Goal: Information Seeking & Learning: Check status

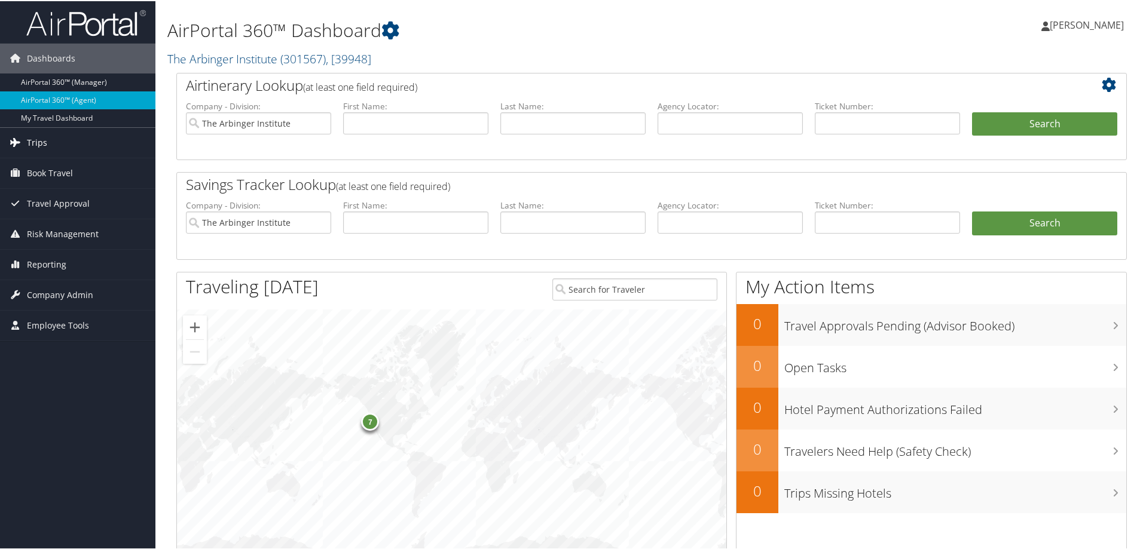
click at [38, 140] on span "Trips" at bounding box center [37, 142] width 20 height 30
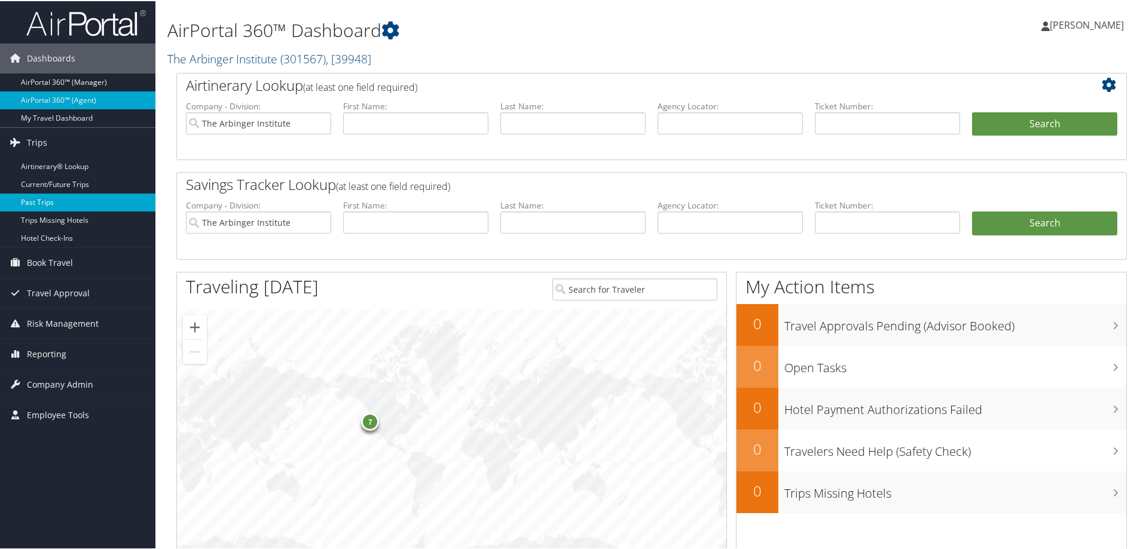
click at [49, 198] on link "Past Trips" at bounding box center [77, 201] width 155 height 18
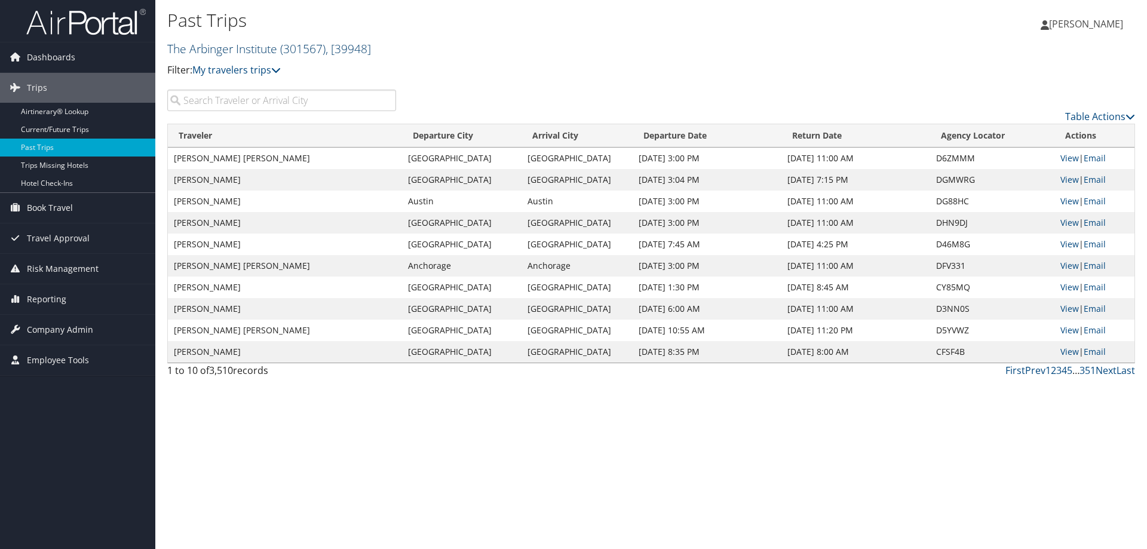
click at [371, 44] on span ", [ 39948 ]" at bounding box center [348, 49] width 45 height 16
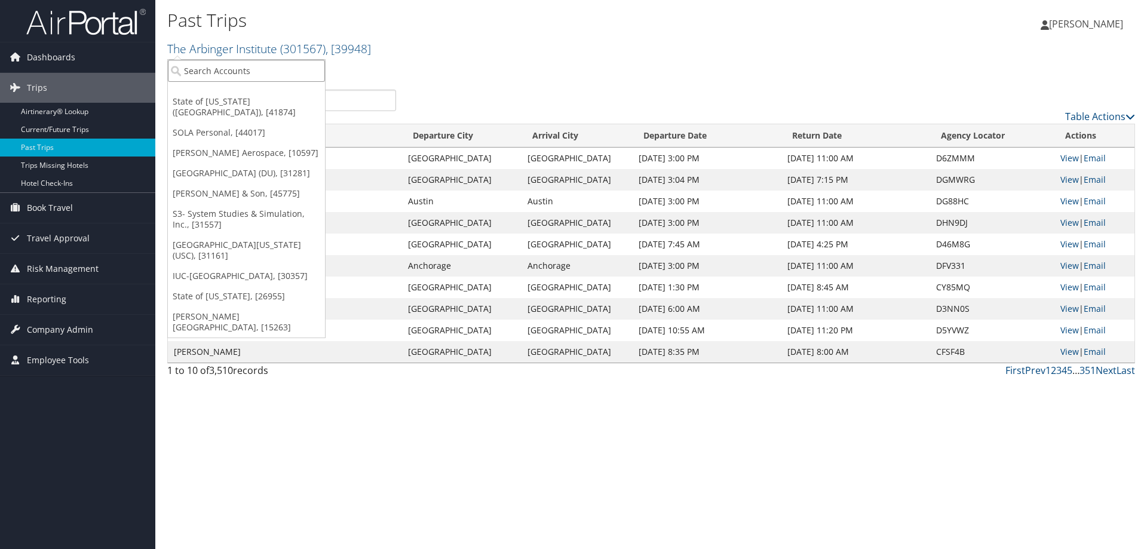
click at [247, 69] on input "search" at bounding box center [246, 71] width 157 height 22
type input "g"
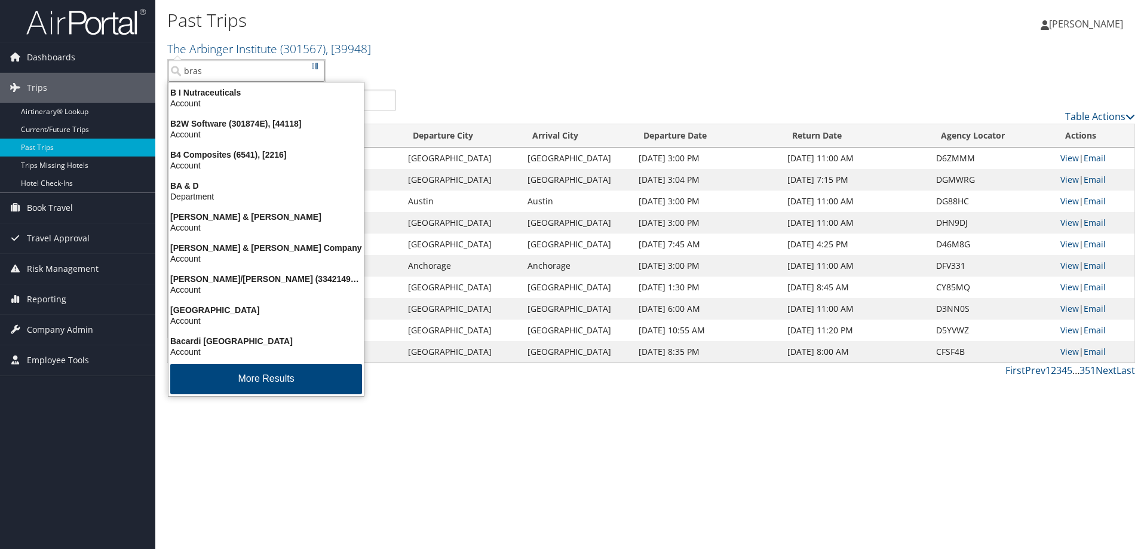
type input "brasf"
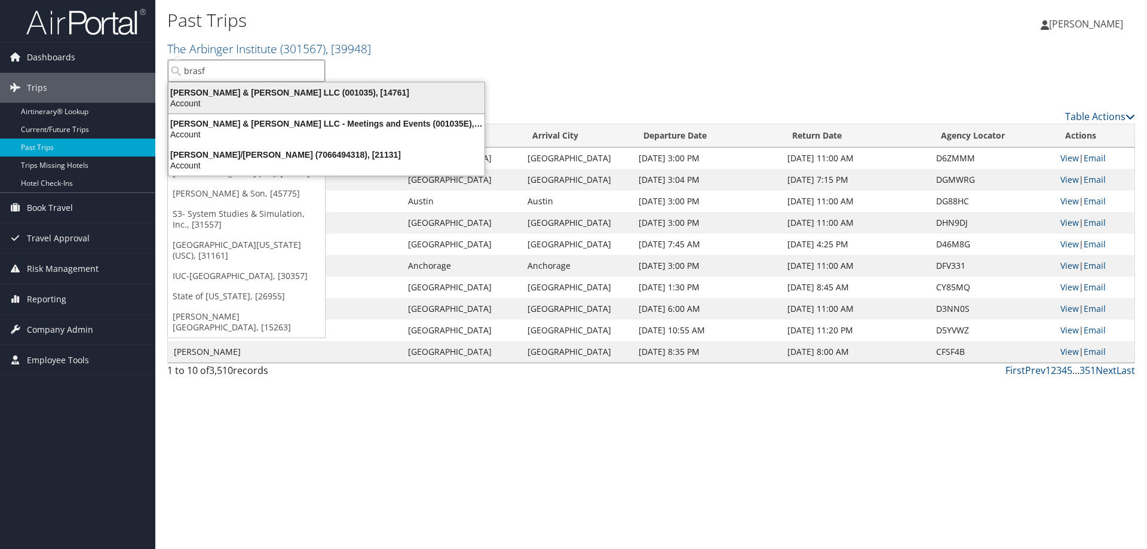
click at [223, 99] on div "Account" at bounding box center [326, 103] width 330 height 11
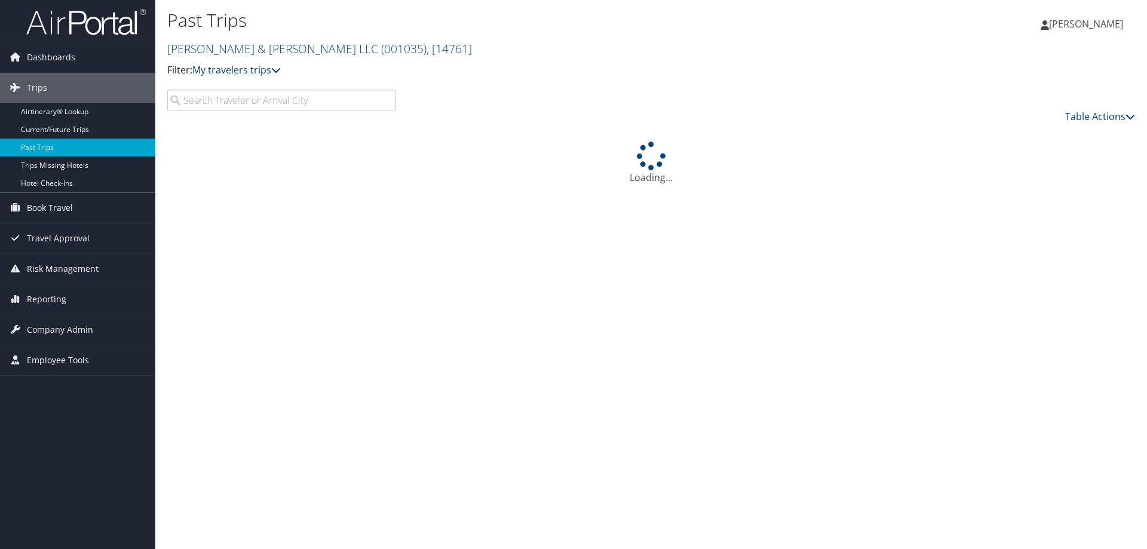
click at [226, 105] on input "search" at bounding box center [281, 101] width 229 height 22
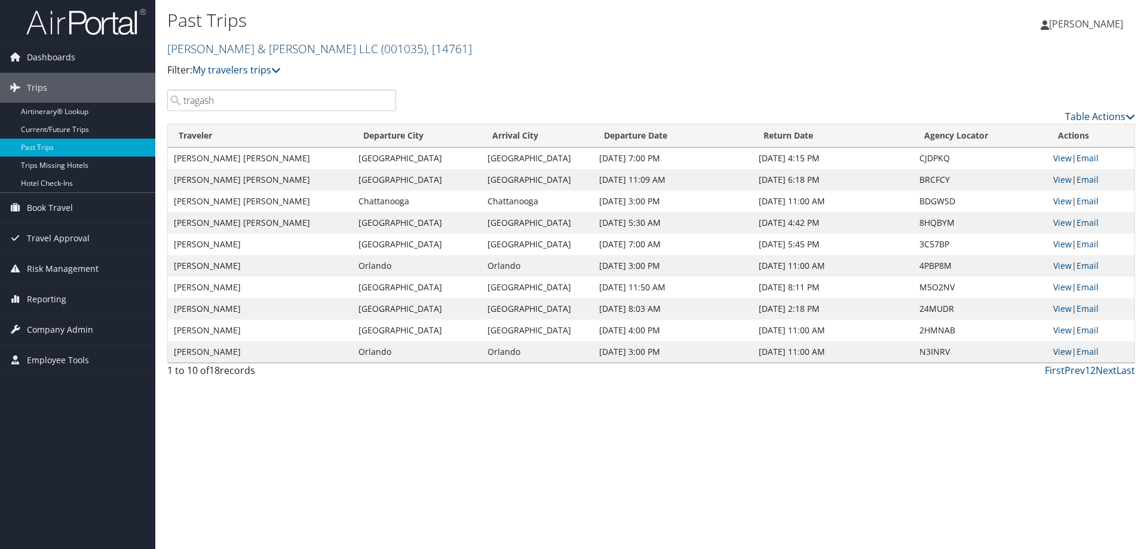
type input "tragash"
click at [1062, 352] on link "View" at bounding box center [1062, 351] width 19 height 11
click at [1064, 265] on link "View" at bounding box center [1062, 265] width 19 height 11
click at [1108, 374] on link "Next" at bounding box center [1106, 370] width 21 height 13
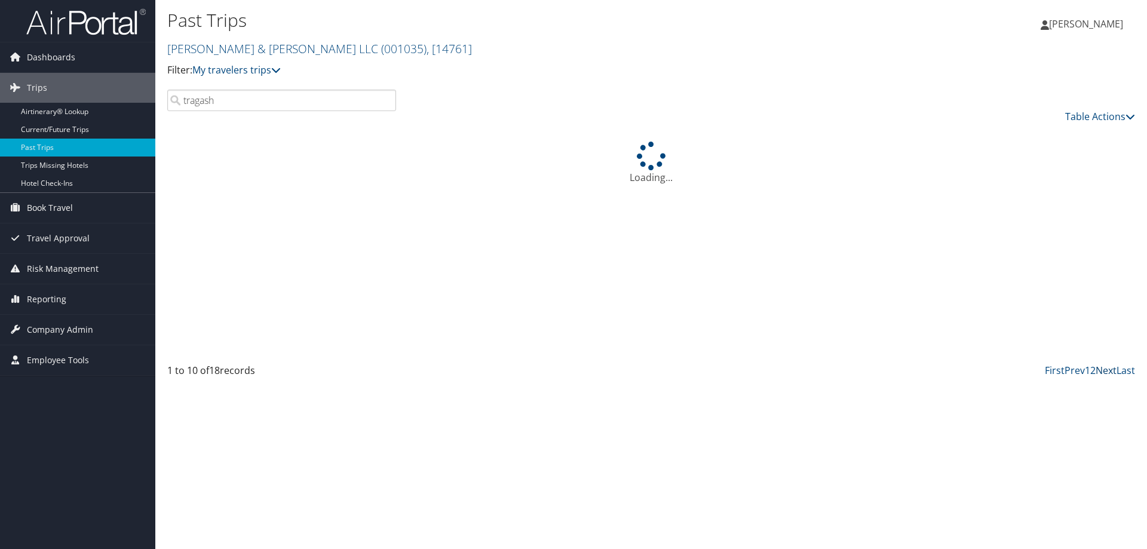
click at [1108, 374] on link "Next" at bounding box center [1106, 370] width 21 height 13
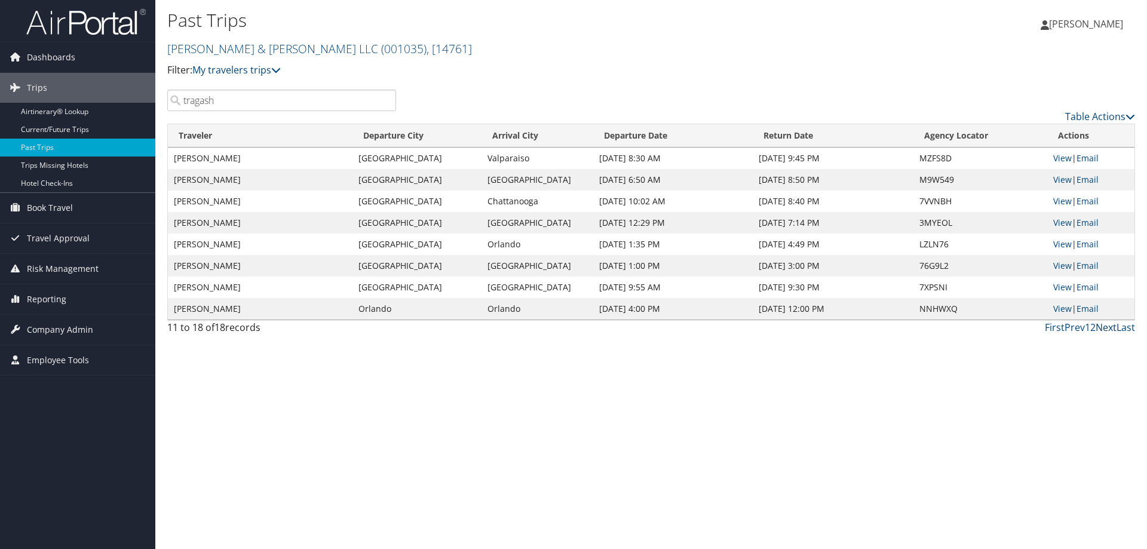
click at [1111, 327] on link "Next" at bounding box center [1106, 327] width 21 height 13
click at [1058, 329] on link "First" at bounding box center [1055, 327] width 20 height 13
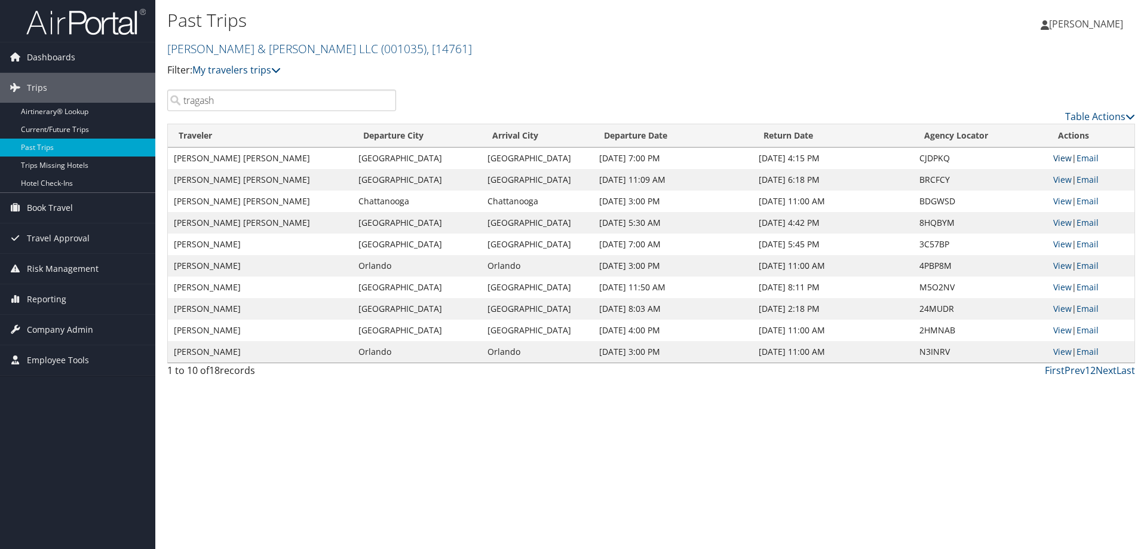
click at [1059, 160] on link "View" at bounding box center [1062, 157] width 19 height 11
click at [1064, 180] on link "View" at bounding box center [1062, 179] width 19 height 11
click at [1058, 200] on link "View" at bounding box center [1062, 200] width 19 height 11
click at [1065, 264] on link "View" at bounding box center [1062, 265] width 19 height 11
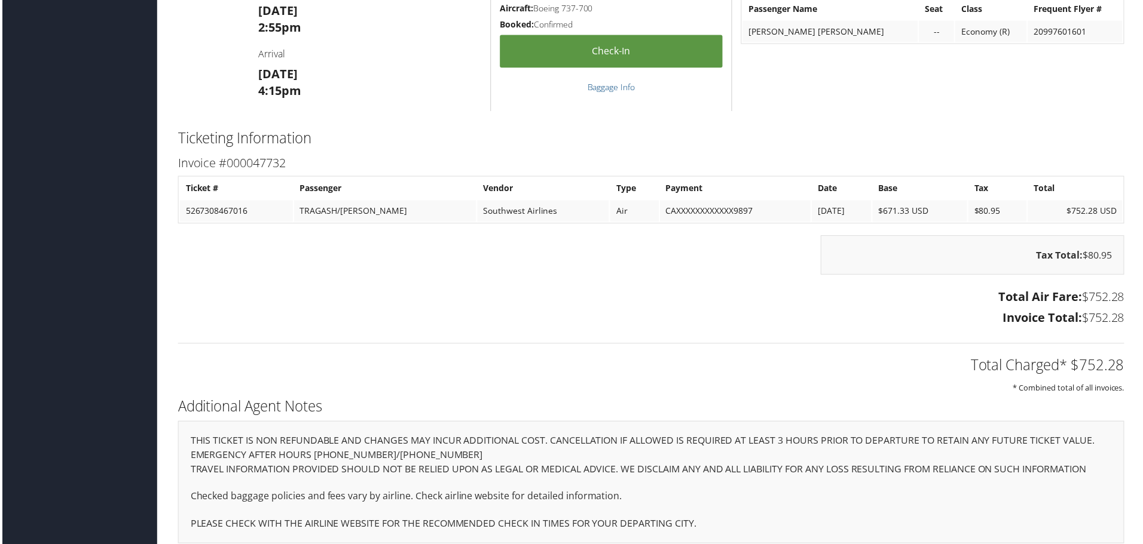
scroll to position [1343, 0]
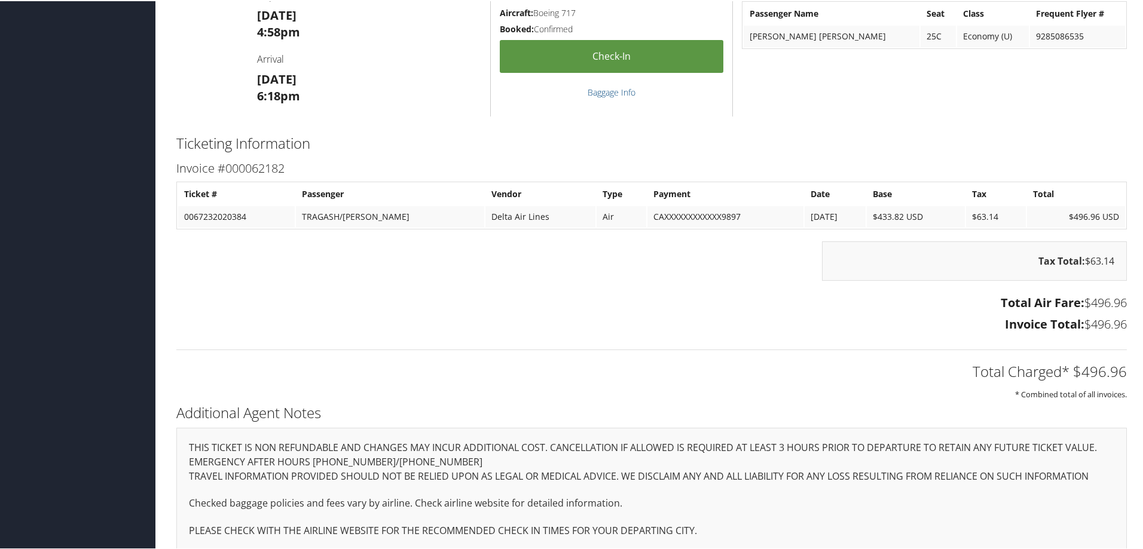
scroll to position [931, 0]
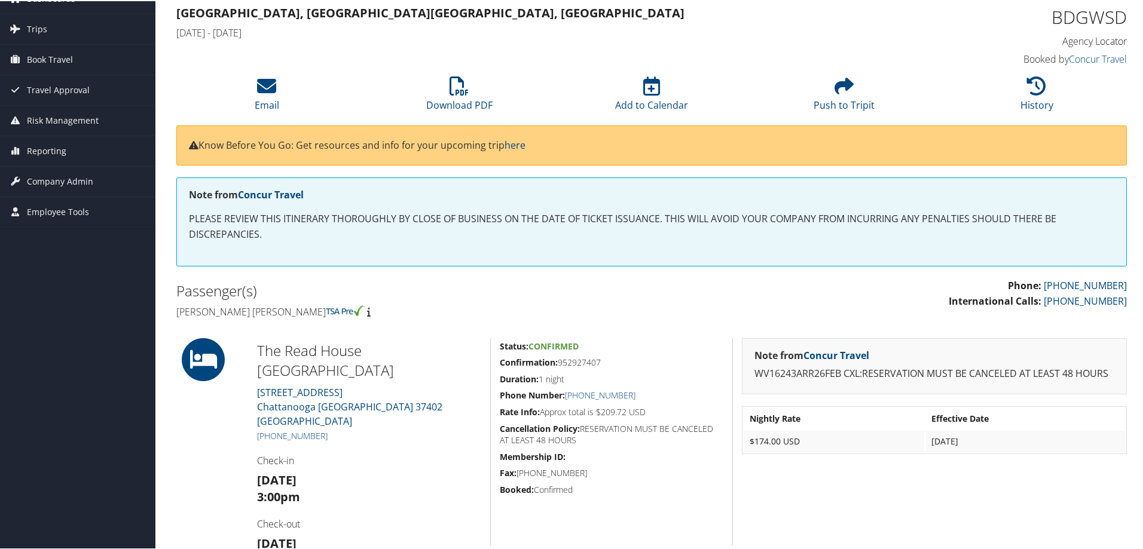
scroll to position [204, 0]
